Goal: Task Accomplishment & Management: Manage account settings

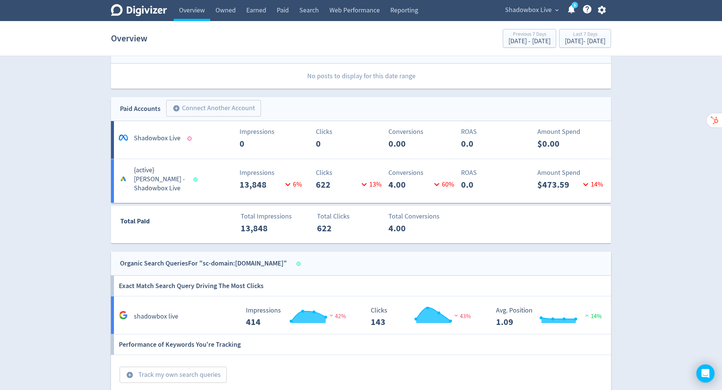
scroll to position [401, 0]
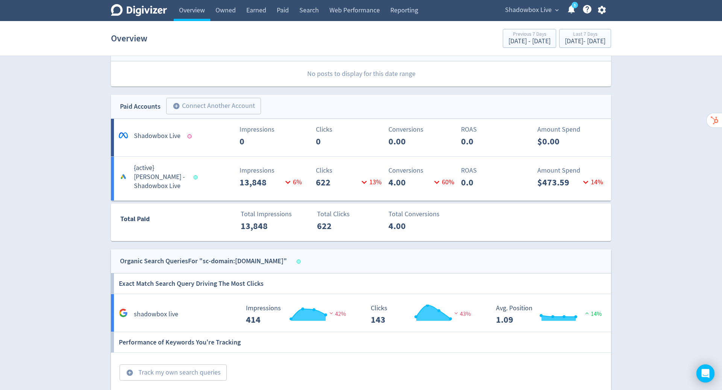
click at [523, 9] on span "Shadowbox Live" at bounding box center [528, 10] width 47 height 12
click at [520, 23] on link "Manage Brand Space" at bounding box center [527, 26] width 67 height 21
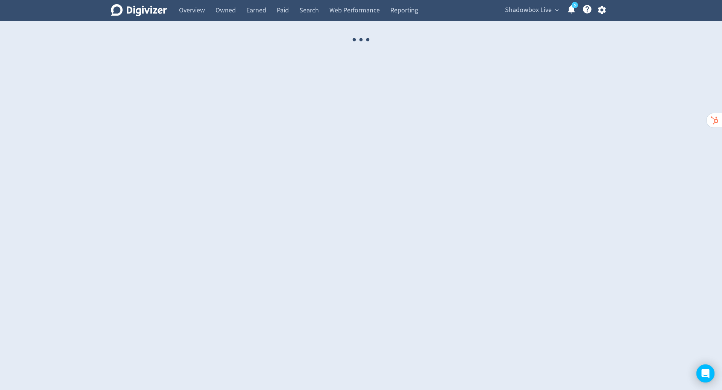
select select "USER"
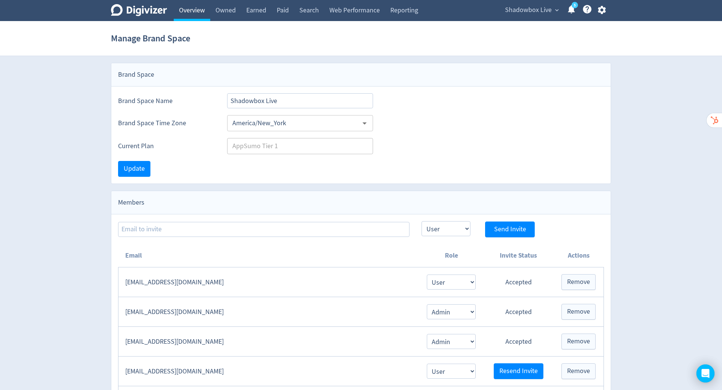
click at [197, 8] on link "Overview" at bounding box center [192, 10] width 36 height 21
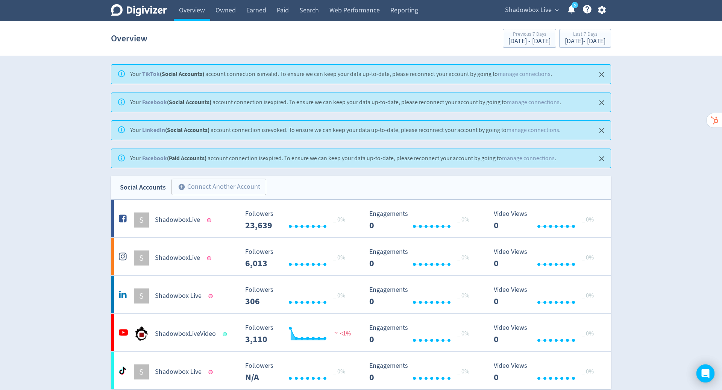
click at [601, 12] on icon "button" at bounding box center [601, 10] width 8 height 8
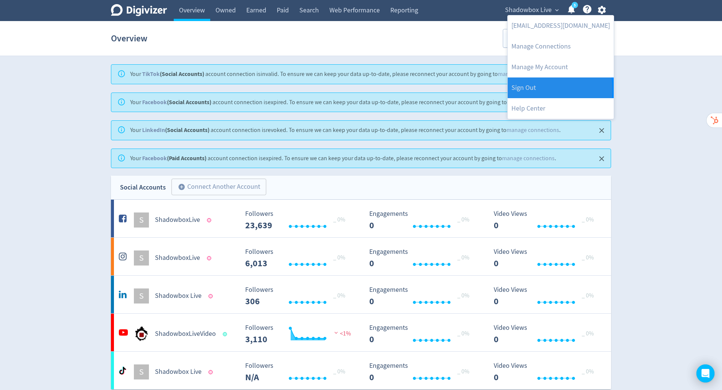
click at [544, 89] on link "Sign Out" at bounding box center [560, 87] width 106 height 21
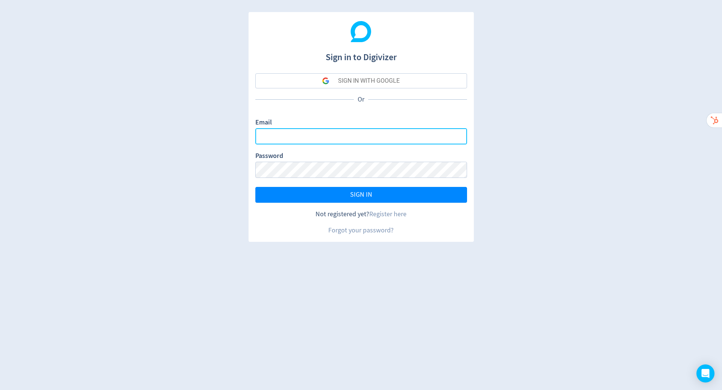
click at [353, 136] on input "Email" at bounding box center [361, 136] width 212 height 16
type input "[PERSON_NAME][EMAIL_ADDRESS][PERSON_NAME][DOMAIN_NAME]"
